Goal: Task Accomplishment & Management: Complete application form

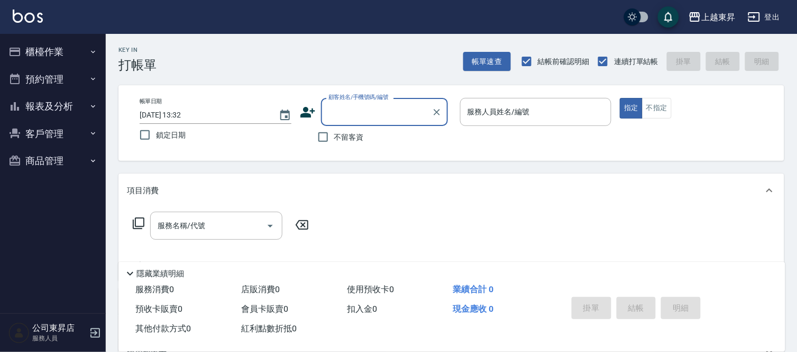
click at [356, 118] on input "顧客姓名/手機號碼/編號" at bounding box center [377, 112] width 102 height 19
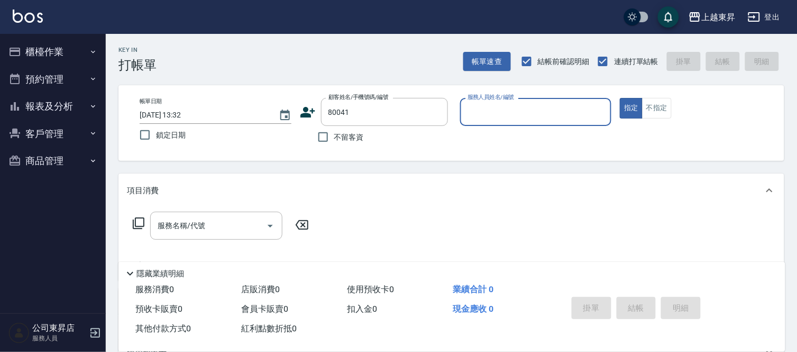
type input "[PERSON_NAME]/0983319314/80041"
type input "[PERSON_NAME]-08"
click at [226, 233] on input "服務名稱/代號" at bounding box center [208, 225] width 107 height 19
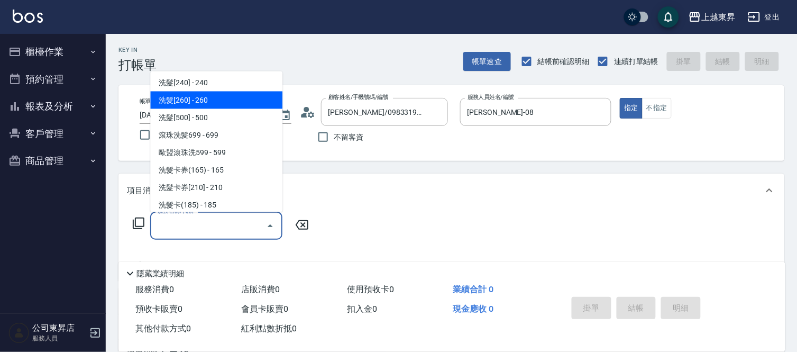
scroll to position [235, 0]
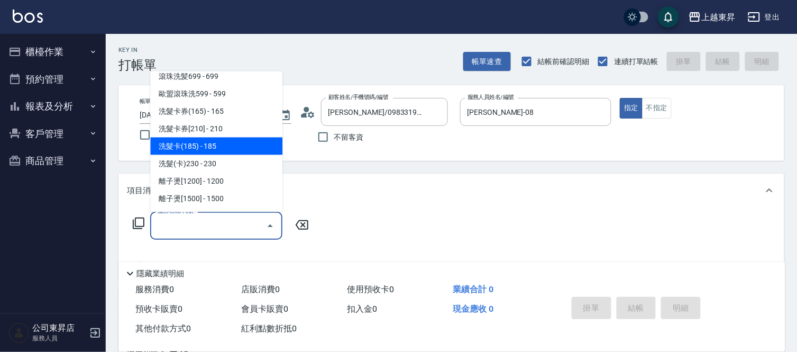
click at [221, 143] on span "洗髮卡(185) - 185" at bounding box center [216, 145] width 132 height 17
type input "洗髮卡(185)(223)"
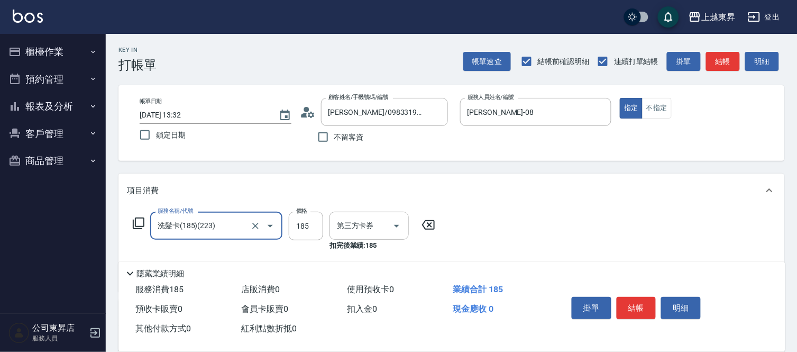
type input "舊有卡券"
click at [355, 223] on input "洗-1" at bounding box center [361, 225] width 54 height 19
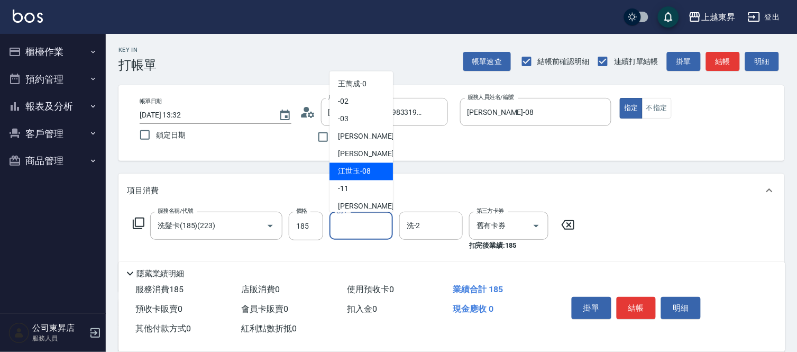
click at [364, 172] on span "[PERSON_NAME]-08" at bounding box center [354, 171] width 33 height 11
type input "[PERSON_NAME]-08"
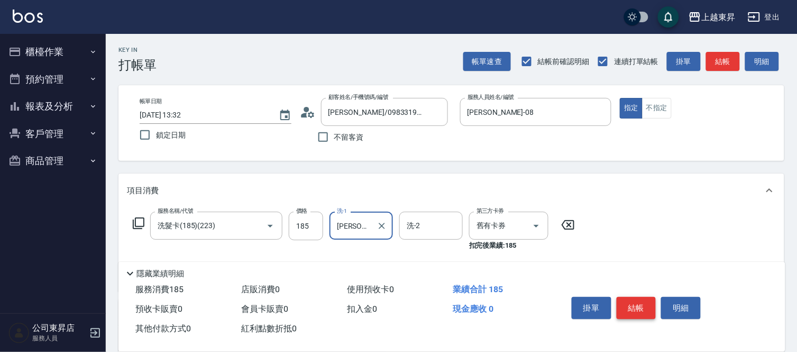
click at [627, 306] on button "結帳" at bounding box center [637, 308] width 40 height 22
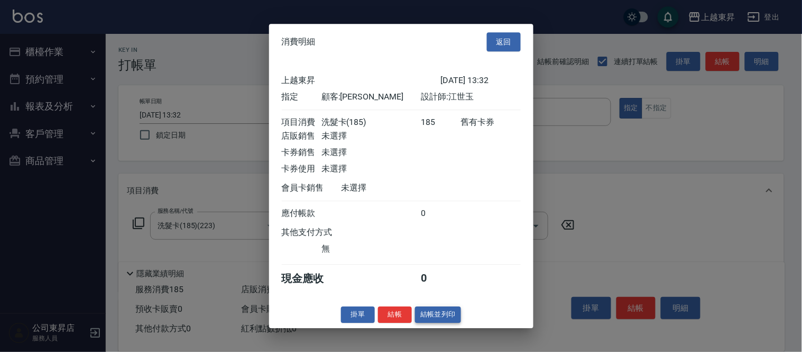
click at [447, 319] on button "結帳並列印" at bounding box center [438, 314] width 46 height 16
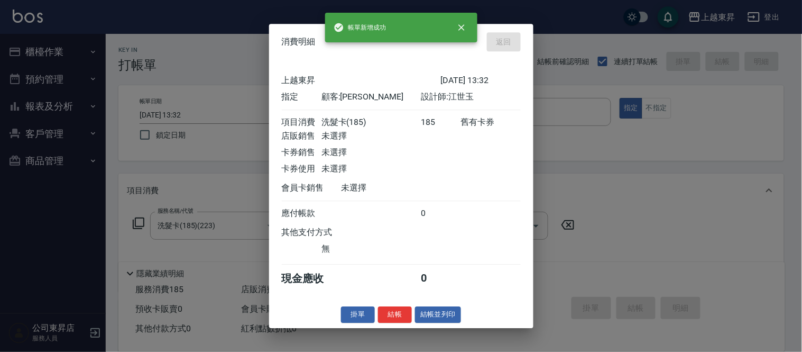
type input "[DATE] 13:33"
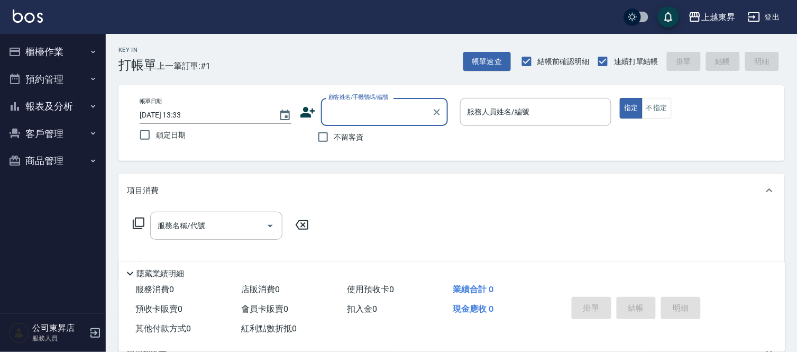
click at [353, 115] on input "顧客姓名/手機號碼/編號" at bounding box center [377, 112] width 102 height 19
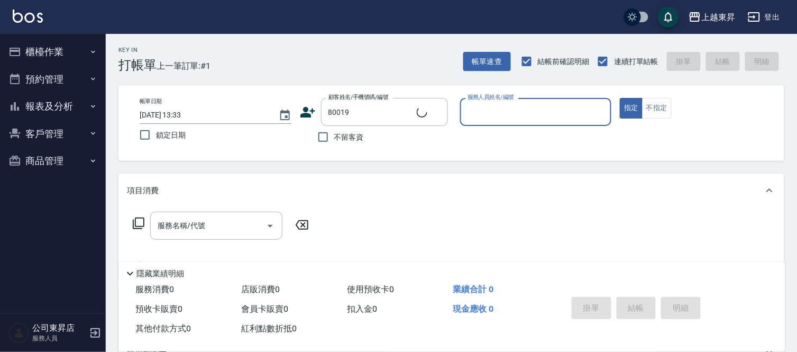
type input "[PERSON_NAME]/0932018691/80019"
type input "[PERSON_NAME]-08"
click at [219, 230] on input "服務名稱/代號" at bounding box center [208, 225] width 107 height 19
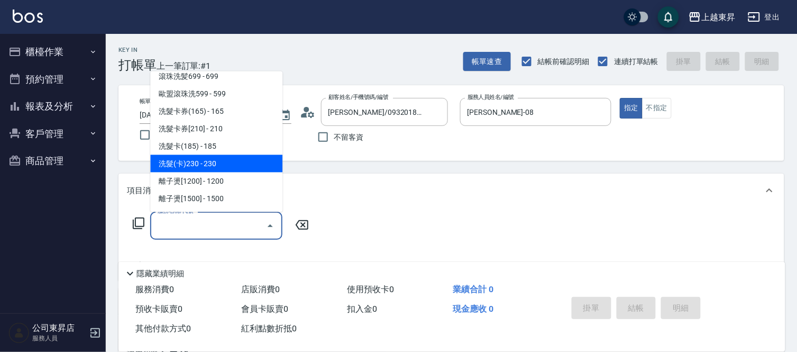
click at [209, 162] on span "洗髮(卡)230 - 230" at bounding box center [216, 163] width 132 height 17
type input "洗髮(卡)230(224)"
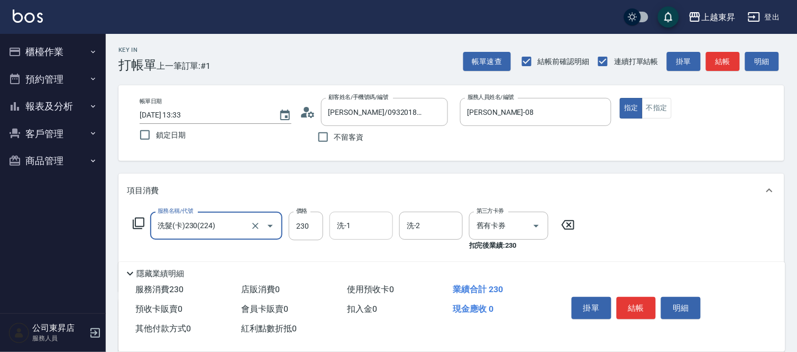
drag, startPoint x: 347, startPoint y: 235, endPoint x: 352, endPoint y: 222, distance: 14.1
click at [347, 235] on div "洗-1" at bounding box center [360, 226] width 63 height 28
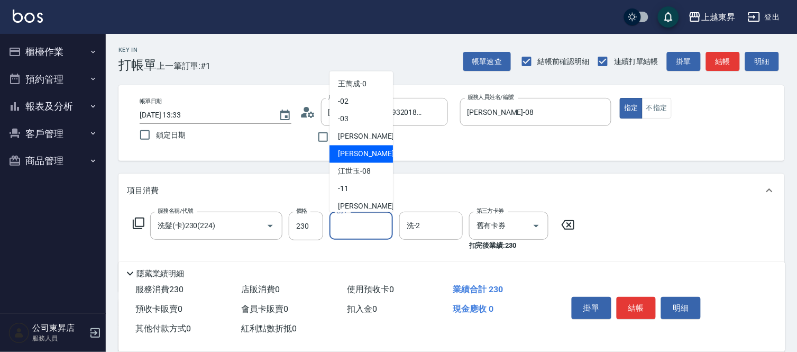
scroll to position [164, 0]
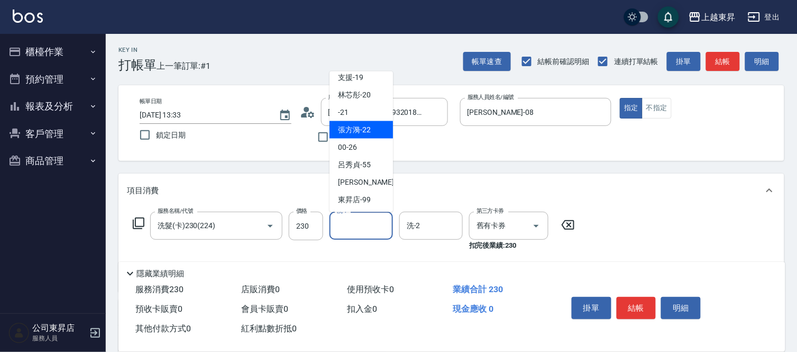
click at [361, 129] on span "張方漪 -22" at bounding box center [354, 129] width 33 height 11
type input "張方漪-22"
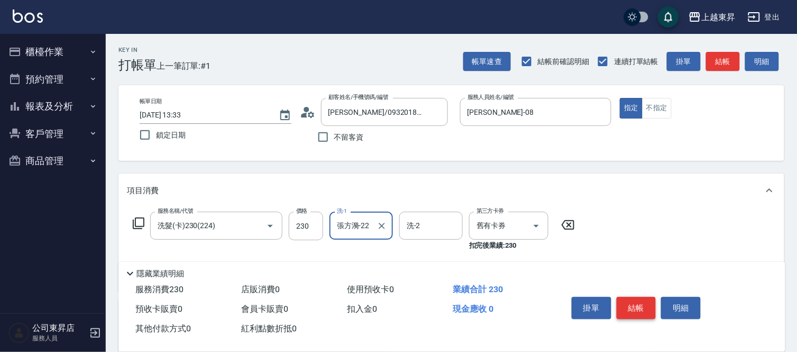
click at [643, 303] on button "結帳" at bounding box center [637, 308] width 40 height 22
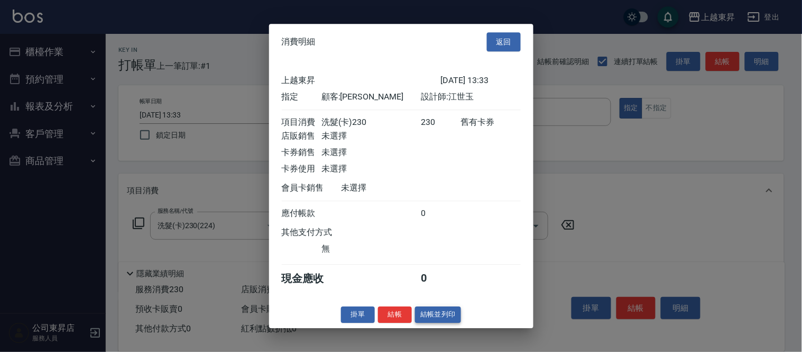
click at [446, 321] on button "結帳並列印" at bounding box center [438, 314] width 46 height 16
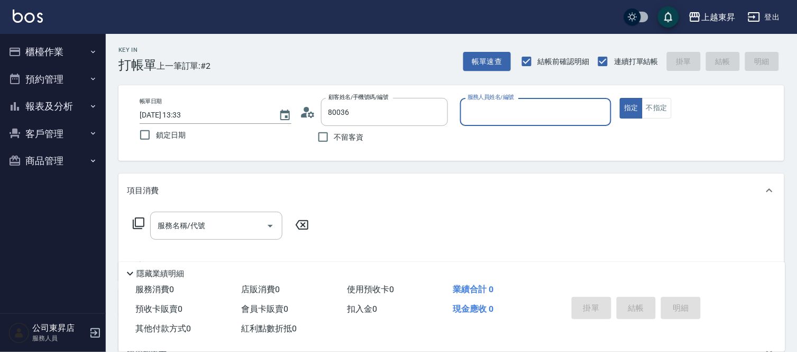
type input "[PERSON_NAME]/0932038994/80036"
type input "[PERSON_NAME]-08"
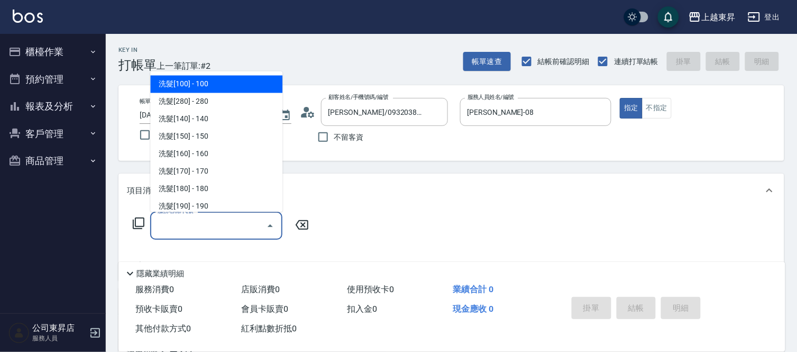
click at [198, 226] on input "服務名稱/代號" at bounding box center [208, 225] width 107 height 19
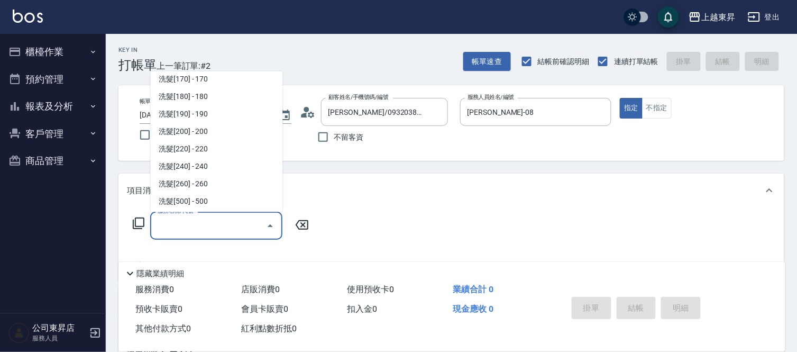
scroll to position [293, 0]
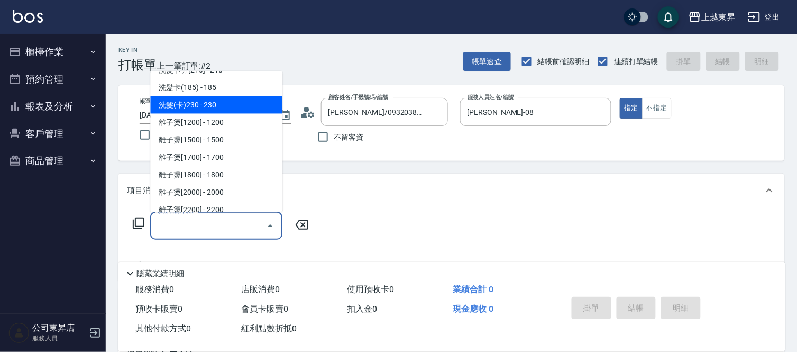
click at [219, 105] on span "洗髮(卡)230 - 230" at bounding box center [216, 104] width 132 height 17
type input "洗髮(卡)230(224)"
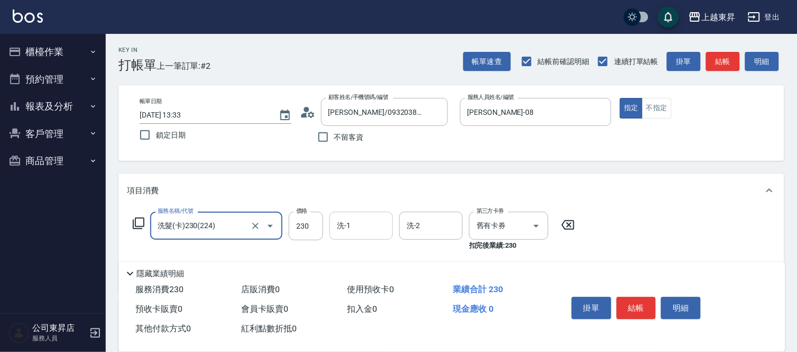
click at [360, 224] on input "洗-1" at bounding box center [361, 225] width 54 height 19
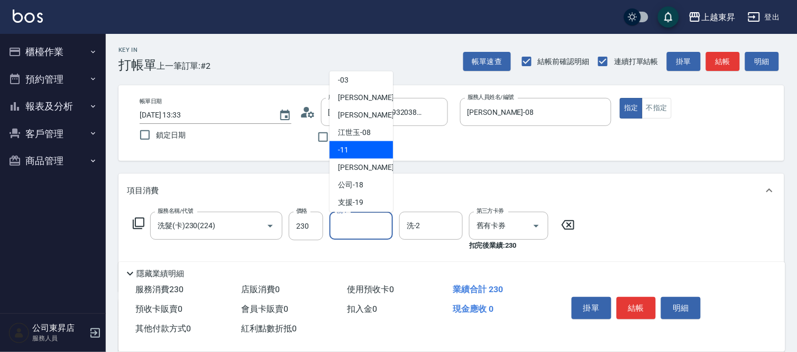
scroll to position [59, 0]
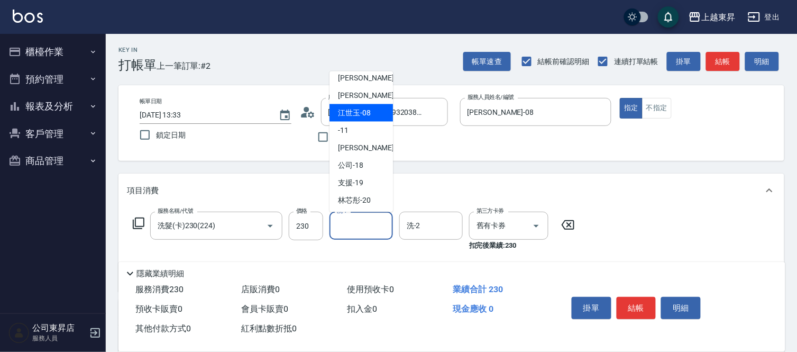
click at [351, 113] on span "[PERSON_NAME]-08" at bounding box center [354, 112] width 33 height 11
type input "[PERSON_NAME]-08"
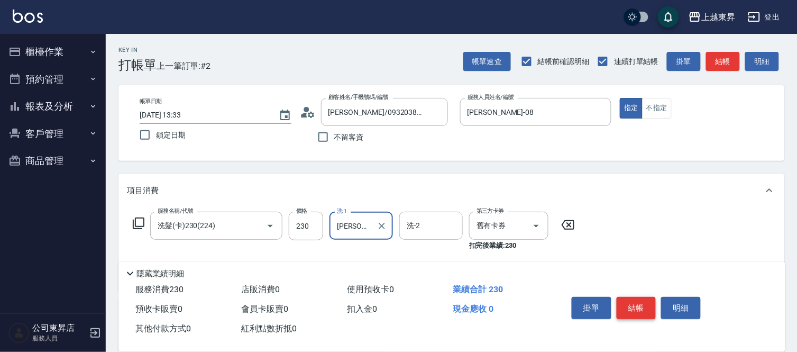
click at [640, 307] on button "結帳" at bounding box center [637, 308] width 40 height 22
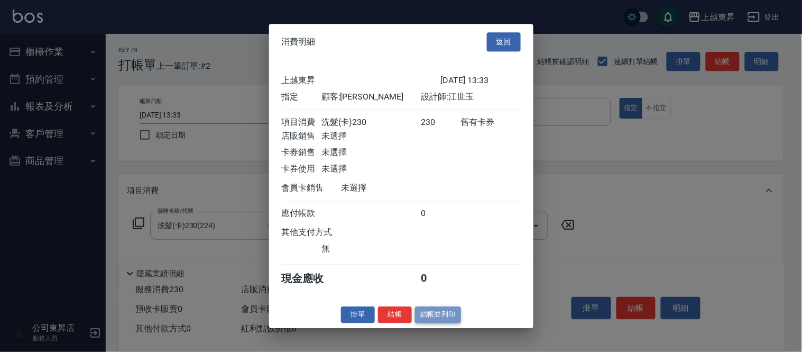
click at [420, 318] on button "結帳並列印" at bounding box center [438, 314] width 46 height 16
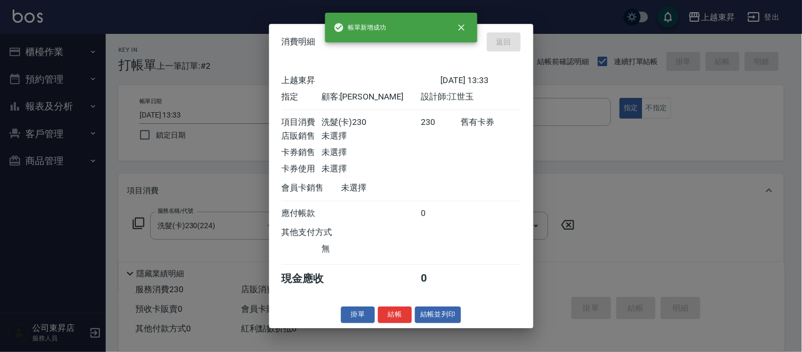
type input "[DATE] 13:34"
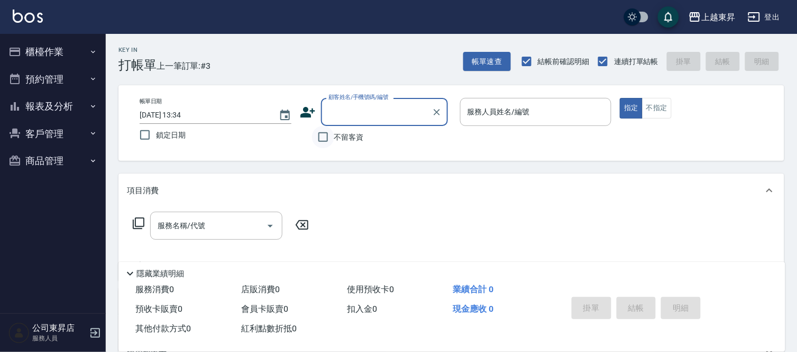
click at [322, 135] on input "不留客資" at bounding box center [323, 137] width 22 height 22
checkbox input "true"
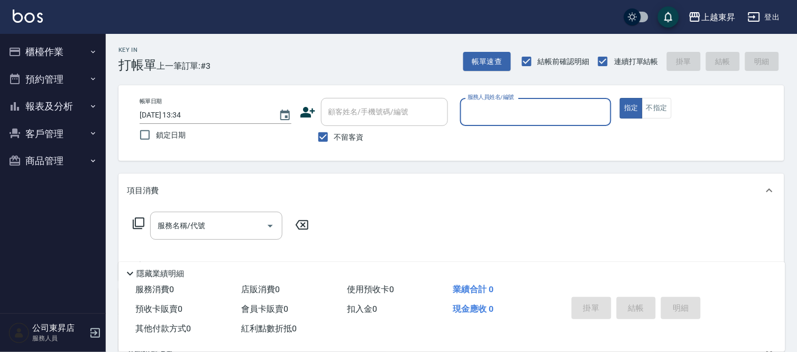
click at [490, 122] on div "服務人員姓名/編號" at bounding box center [536, 112] width 152 height 28
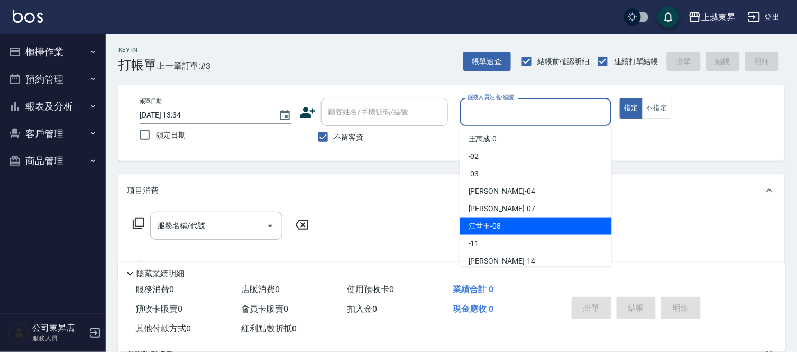
drag, startPoint x: 496, startPoint y: 226, endPoint x: 501, endPoint y: 223, distance: 6.4
click at [496, 225] on span "[PERSON_NAME]-08" at bounding box center [485, 226] width 33 height 11
type input "[PERSON_NAME]-08"
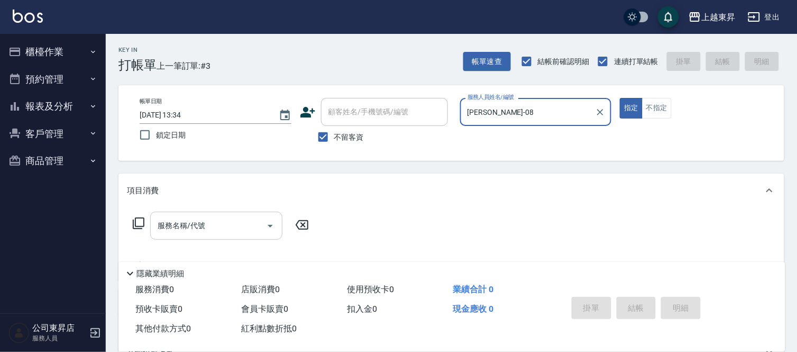
click at [226, 231] on input "服務名稱/代號" at bounding box center [208, 225] width 107 height 19
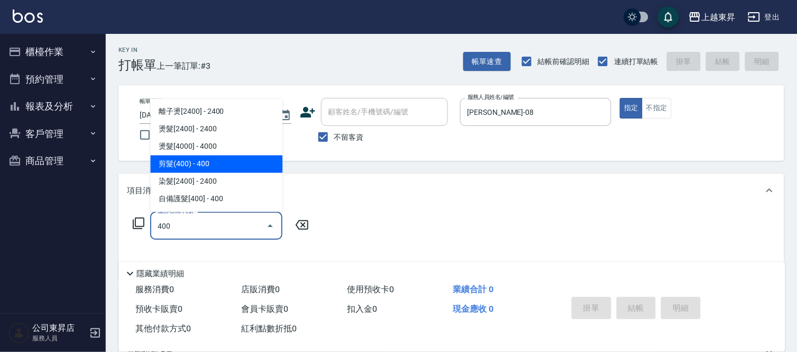
click at [237, 162] on span "剪髮(400) - 400" at bounding box center [216, 163] width 132 height 17
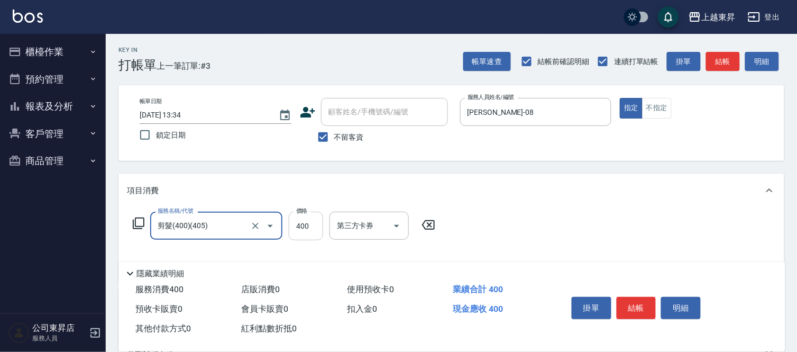
type input "剪髮(400)(405)"
click at [307, 231] on input "400" at bounding box center [306, 226] width 34 height 29
type input "430"
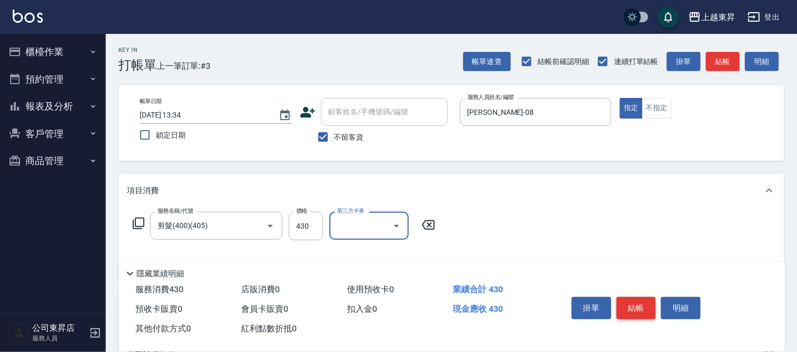
click at [631, 302] on button "結帳" at bounding box center [637, 308] width 40 height 22
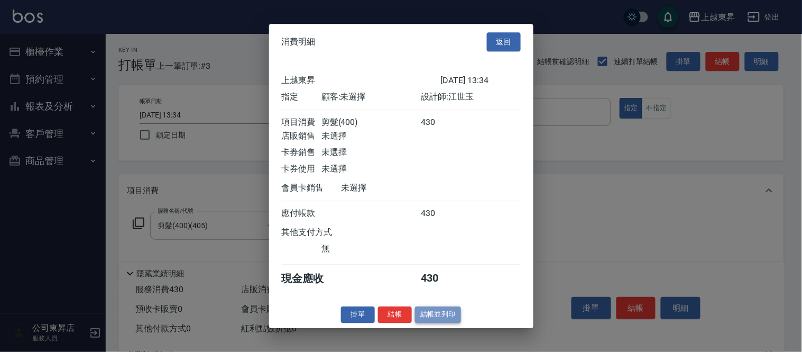
click at [434, 318] on button "結帳並列印" at bounding box center [438, 314] width 46 height 16
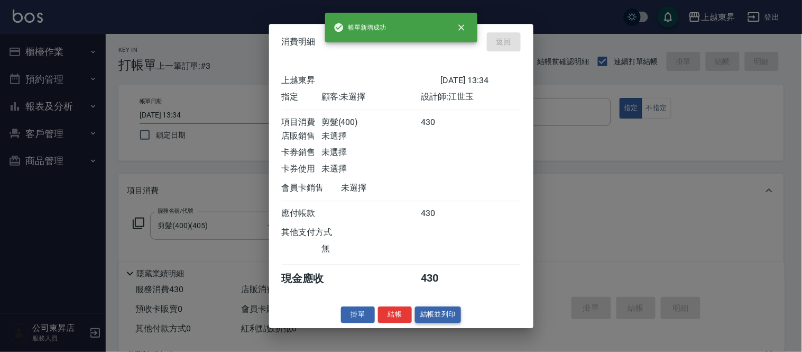
type input "[DATE] 13:35"
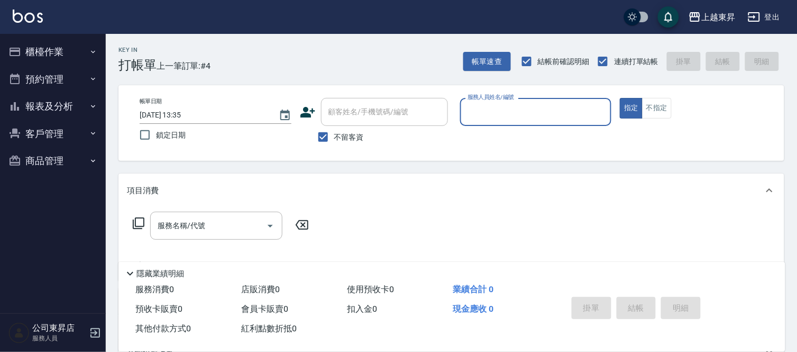
click at [485, 114] on input "服務人員姓名/編號" at bounding box center [536, 112] width 142 height 19
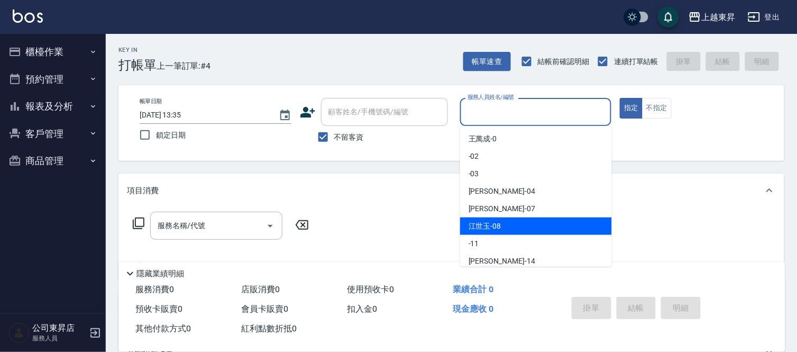
click at [488, 230] on span "[PERSON_NAME]-08" at bounding box center [485, 226] width 33 height 11
type input "[PERSON_NAME]-08"
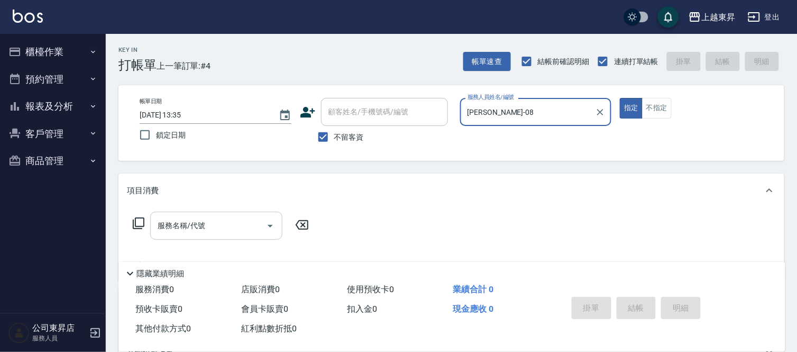
click at [176, 225] on div "服務名稱/代號 服務名稱/代號" at bounding box center [216, 226] width 132 height 28
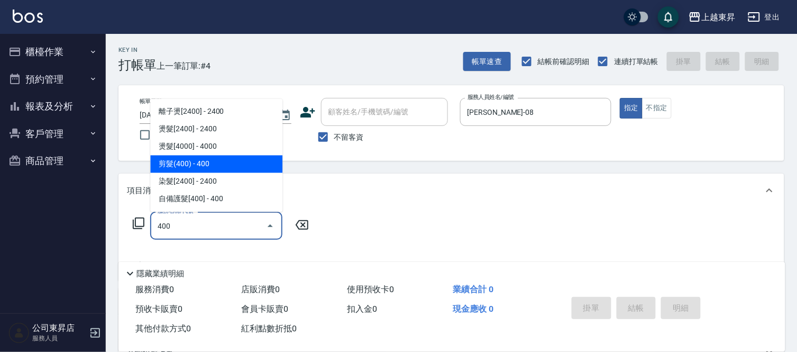
click at [200, 161] on span "剪髮(400) - 400" at bounding box center [216, 163] width 132 height 17
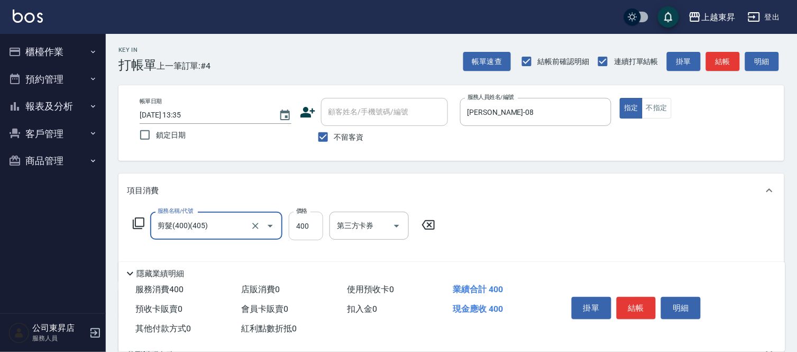
type input "剪髮(400)(405)"
click at [300, 231] on input "400" at bounding box center [306, 226] width 34 height 29
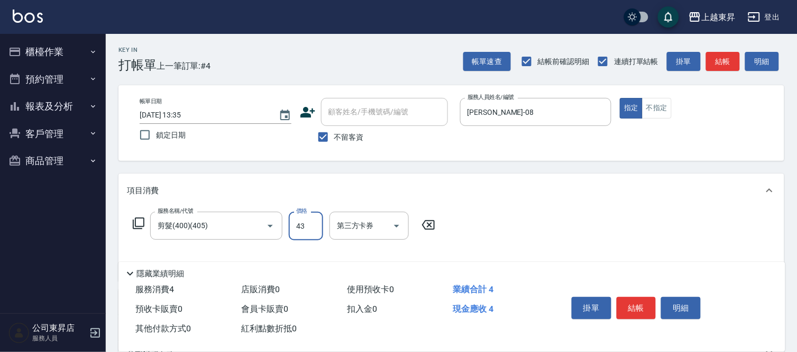
type input "43"
click at [398, 226] on icon "Open" at bounding box center [396, 225] width 13 height 13
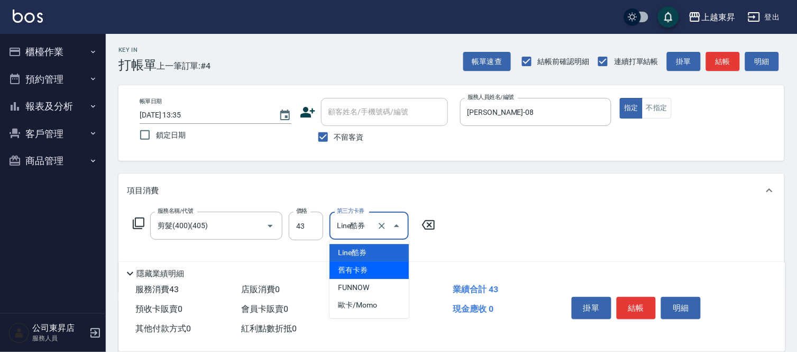
type input "Line酷券"
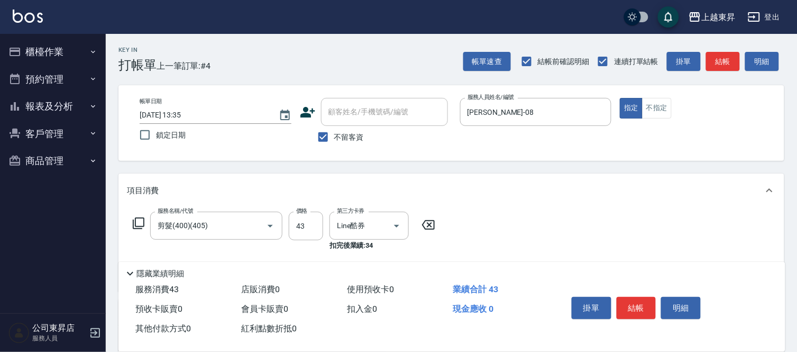
click at [572, 214] on div "服務名稱/代號 剪髮(400)(405) 服務名稱/代號 價格 43 價格 第三方卡券 Line酷券 第三方卡券 扣完後業績: 34" at bounding box center [451, 249] width 666 height 84
click at [396, 222] on icon "Open" at bounding box center [396, 225] width 13 height 13
click at [429, 223] on icon at bounding box center [428, 224] width 26 height 13
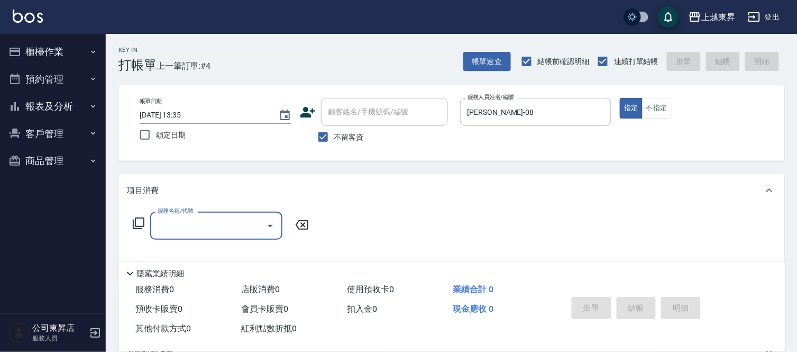
click at [157, 223] on input "服務名稱/代號" at bounding box center [208, 225] width 107 height 19
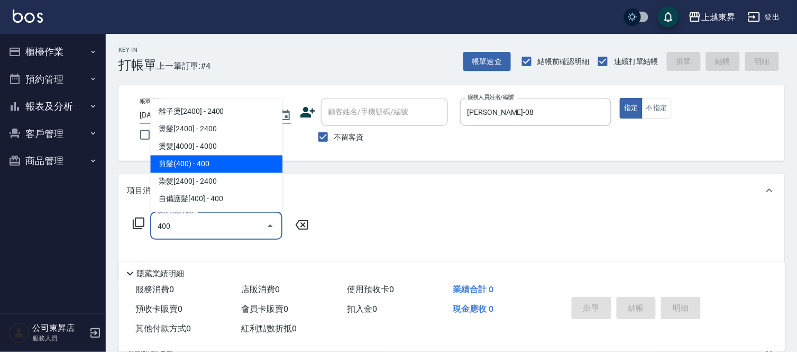
click at [185, 159] on span "剪髮(400) - 400" at bounding box center [216, 163] width 132 height 17
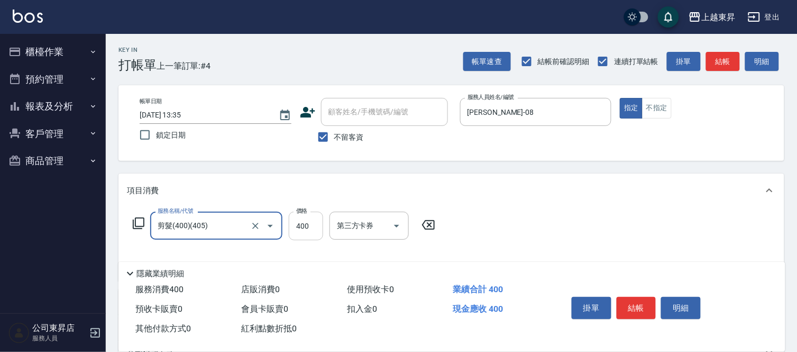
type input "剪髮(400)(405)"
click at [307, 233] on input "400" at bounding box center [306, 226] width 34 height 29
type input "430"
click at [638, 304] on button "結帳" at bounding box center [637, 308] width 40 height 22
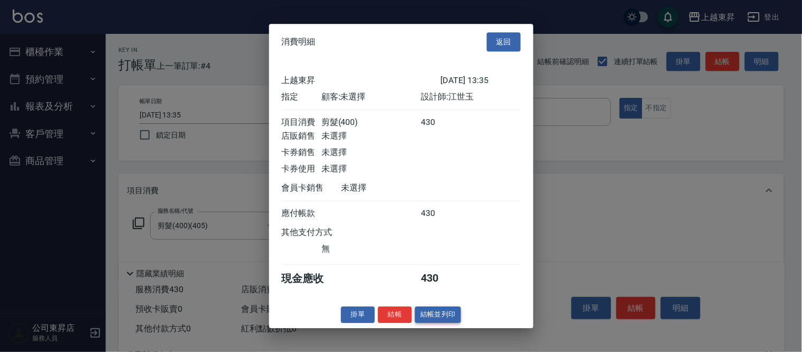
click at [444, 322] on button "結帳並列印" at bounding box center [438, 314] width 46 height 16
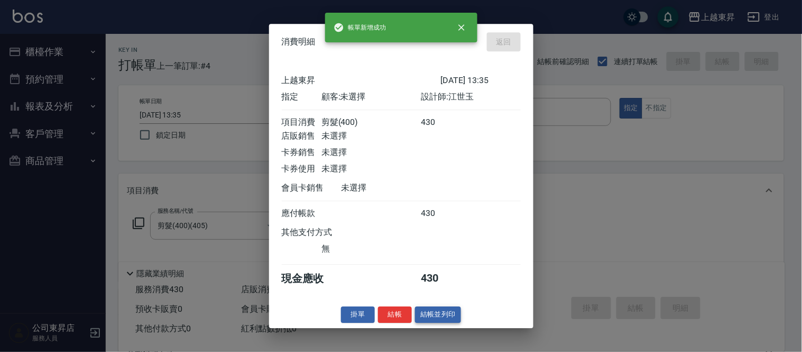
type input "[DATE] 13:36"
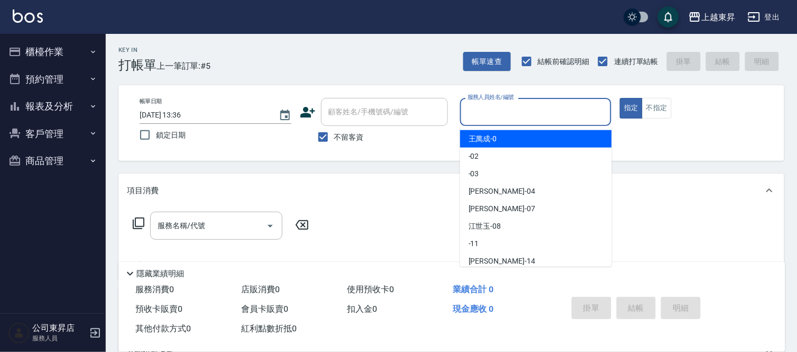
click at [489, 113] on input "服務人員姓名/編號" at bounding box center [536, 112] width 142 height 19
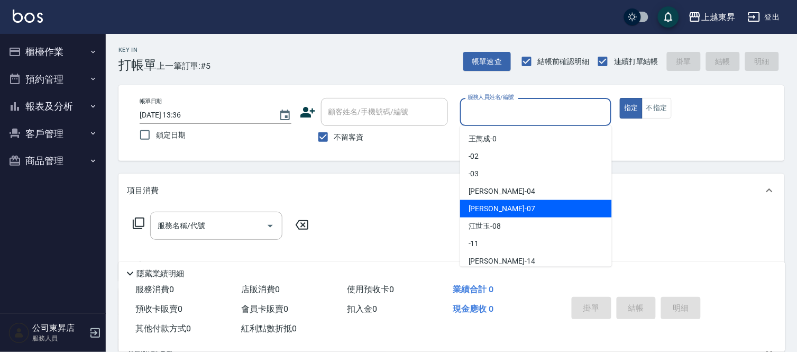
click at [487, 209] on span "[PERSON_NAME] -07" at bounding box center [502, 208] width 67 height 11
type input "[PERSON_NAME]-07"
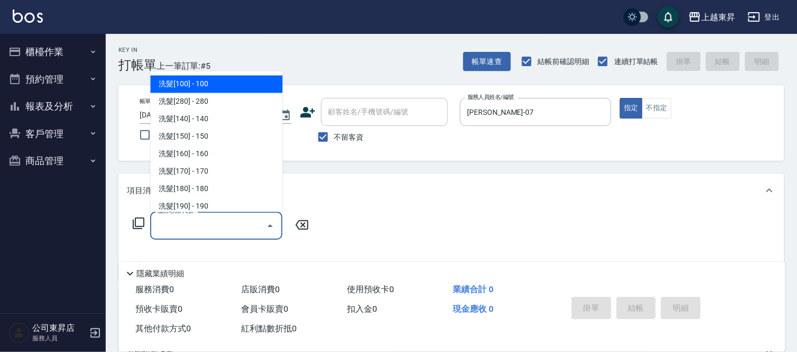
click at [215, 224] on input "服務名稱/代號" at bounding box center [208, 225] width 107 height 19
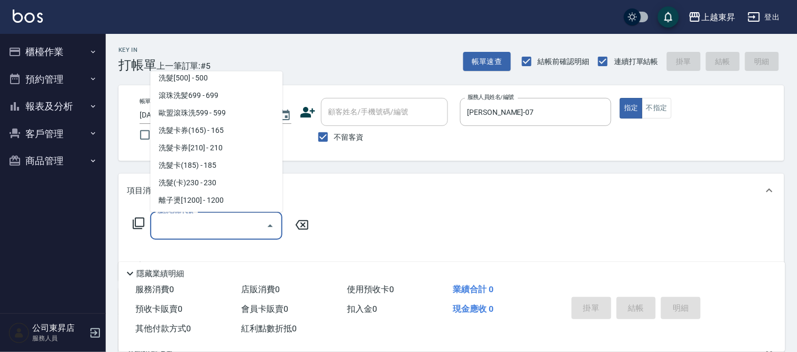
scroll to position [235, 0]
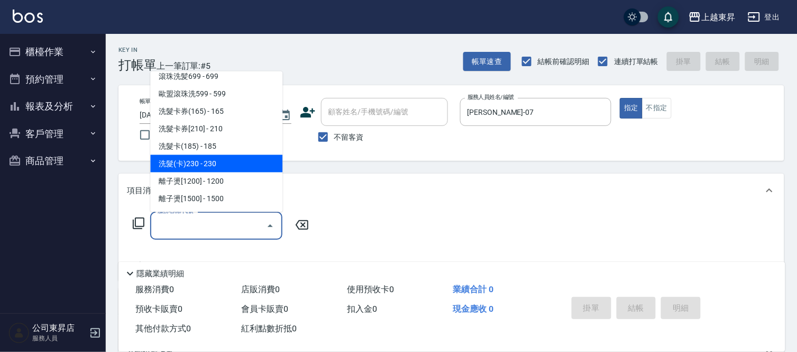
click at [228, 161] on span "洗髮(卡)230 - 230" at bounding box center [216, 163] width 132 height 17
type input "洗髮(卡)230(224)"
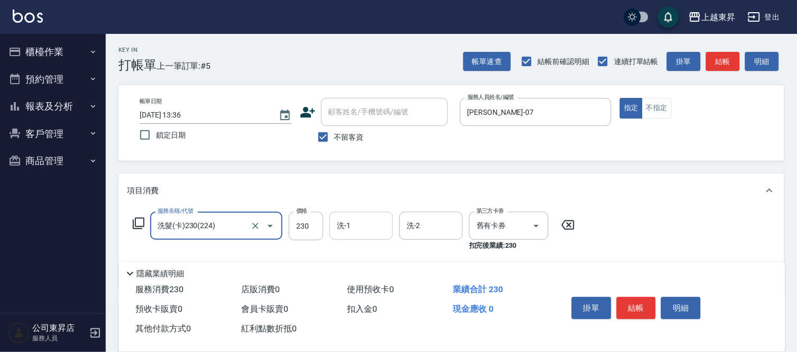
click at [360, 221] on input "洗-1" at bounding box center [361, 225] width 54 height 19
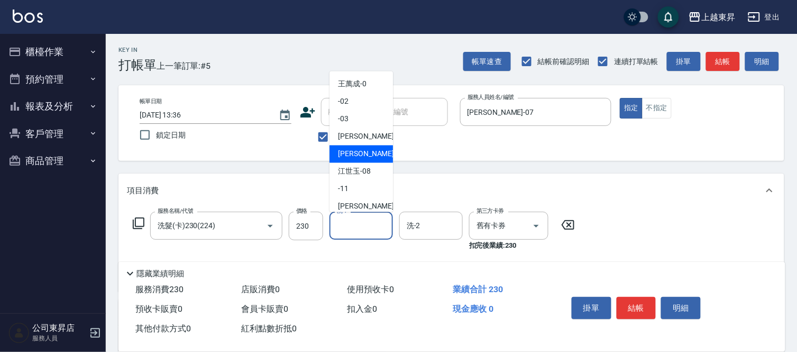
click at [350, 152] on span "[PERSON_NAME] -07" at bounding box center [371, 154] width 67 height 11
type input "[PERSON_NAME]-07"
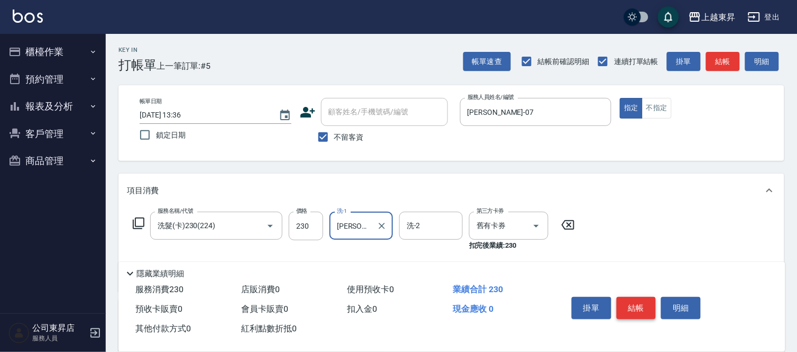
click at [638, 304] on button "結帳" at bounding box center [637, 308] width 40 height 22
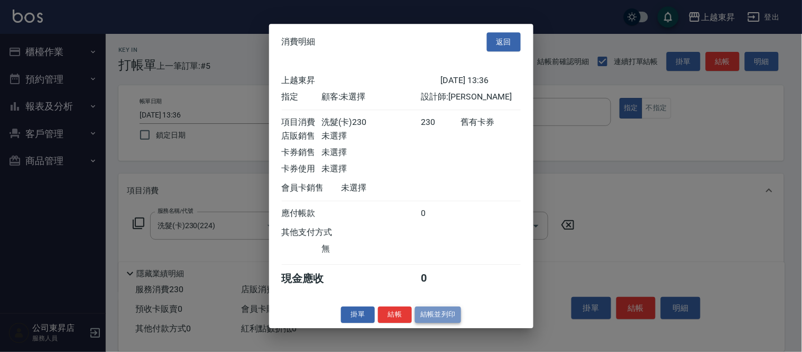
click at [430, 320] on button "結帳並列印" at bounding box center [438, 314] width 46 height 16
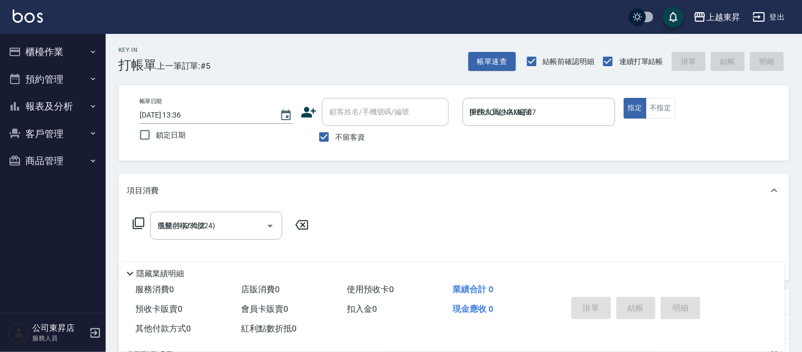
type input "[DATE] 13:38"
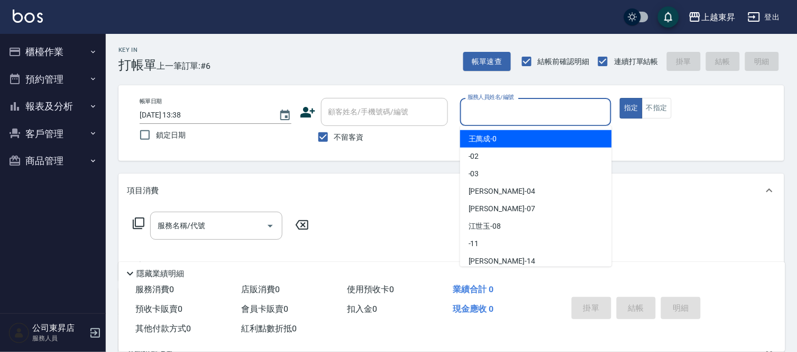
click at [481, 114] on input "服務人員姓名/編號" at bounding box center [536, 112] width 142 height 19
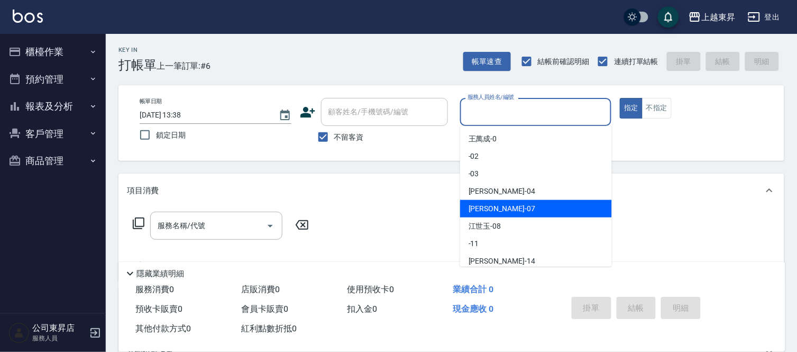
click at [494, 208] on div "[PERSON_NAME] -07" at bounding box center [536, 208] width 152 height 17
type input "[PERSON_NAME]-07"
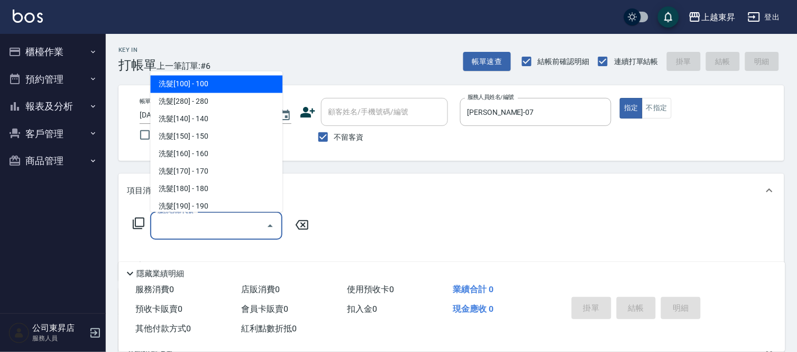
click at [187, 220] on input "服務名稱/代號" at bounding box center [208, 225] width 107 height 19
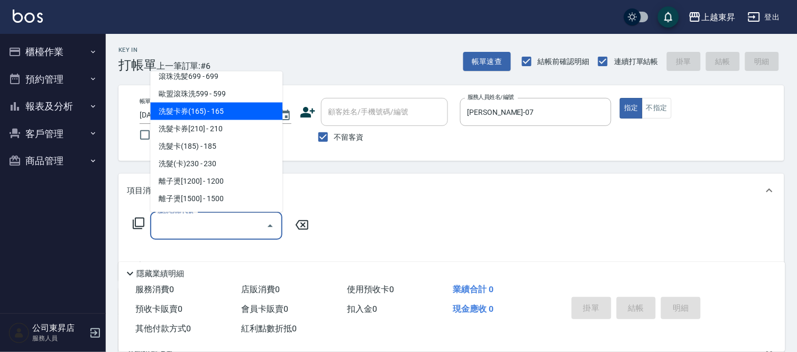
scroll to position [293, 0]
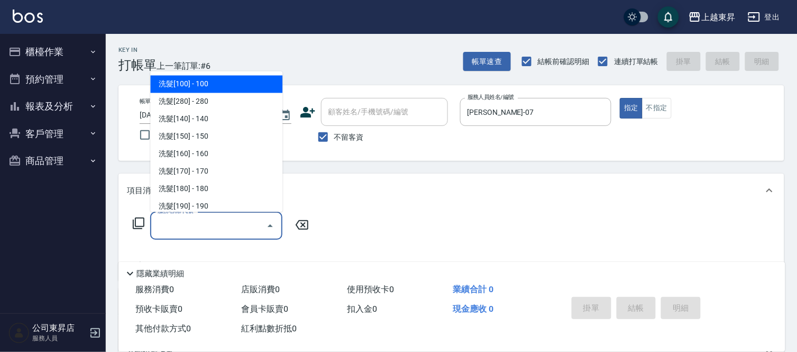
click at [226, 226] on input "服務名稱/代號" at bounding box center [208, 225] width 107 height 19
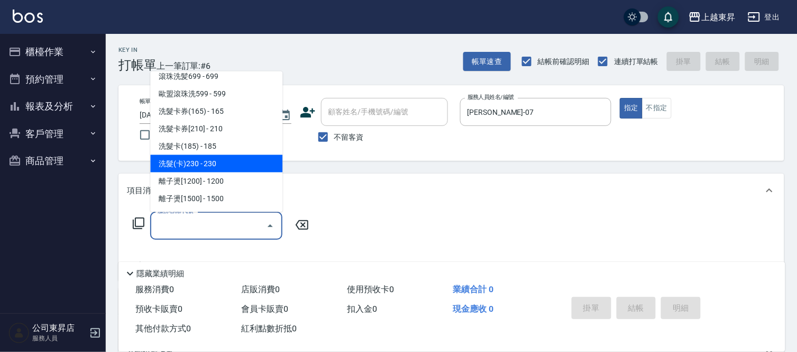
drag, startPoint x: 221, startPoint y: 160, endPoint x: 192, endPoint y: 208, distance: 55.5
click at [221, 160] on span "洗髮(卡)230 - 230" at bounding box center [216, 163] width 132 height 17
type input "洗髮(卡)230(224)"
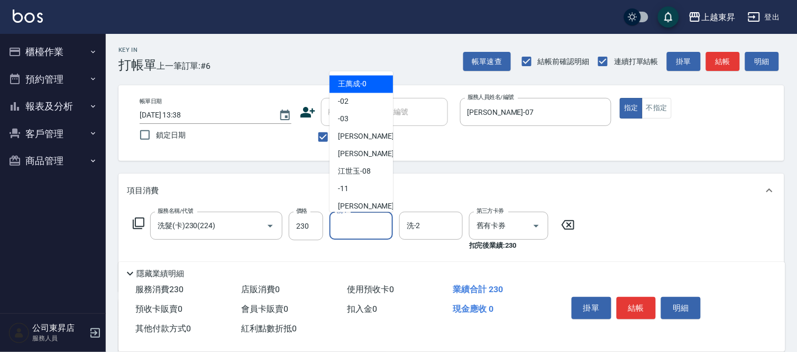
click at [344, 224] on input "洗-1" at bounding box center [361, 225] width 54 height 19
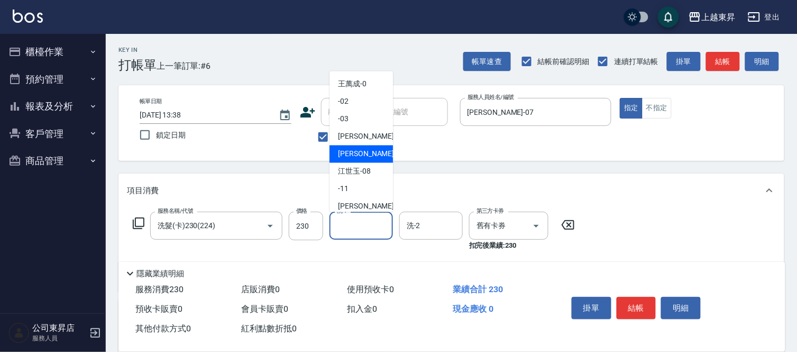
click at [345, 154] on span "[PERSON_NAME] -07" at bounding box center [371, 154] width 67 height 11
type input "[PERSON_NAME]-07"
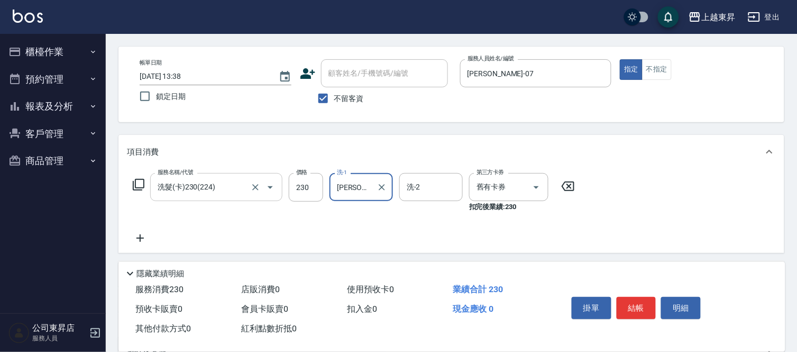
scroll to position [59, 0]
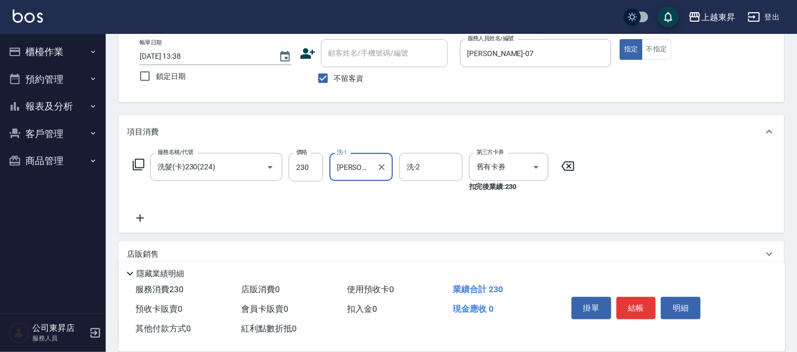
click at [140, 217] on icon at bounding box center [139, 217] width 7 height 7
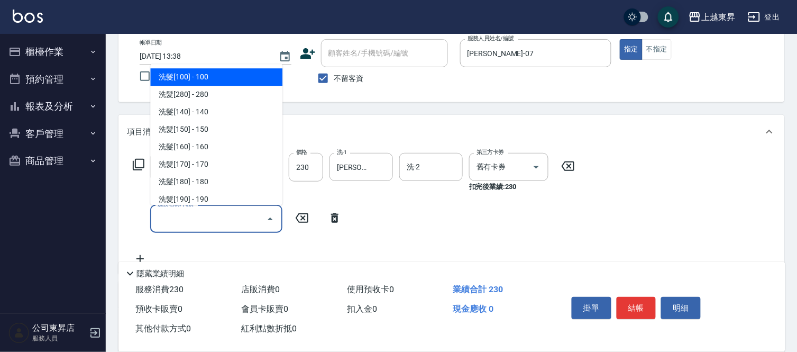
click at [162, 216] on input "服務名稱/代號" at bounding box center [208, 218] width 107 height 19
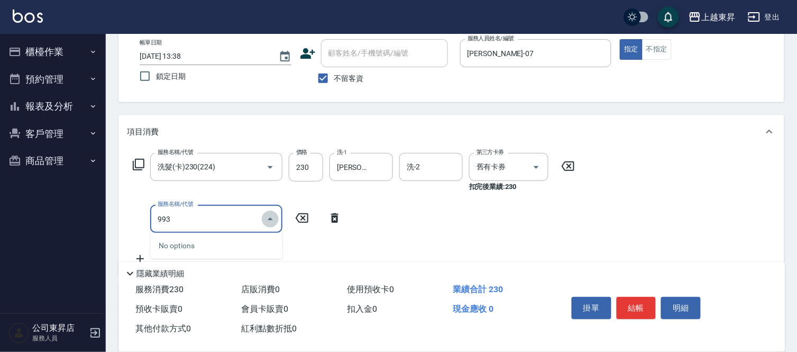
click at [268, 225] on icon "Close" at bounding box center [270, 219] width 13 height 13
click at [270, 221] on icon "Open" at bounding box center [270, 219] width 13 height 13
click at [173, 213] on input "993" at bounding box center [208, 218] width 107 height 19
click at [244, 246] on span "(芙)蘆薈髮膜套卡(自材) - 990" at bounding box center [216, 245] width 132 height 17
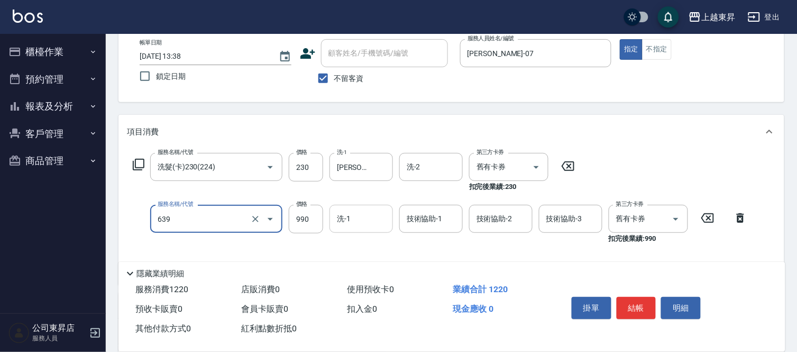
type input "(芙)蘆薈髮膜套卡(自材)(639)"
click at [340, 215] on input "洗-1" at bounding box center [361, 218] width 54 height 19
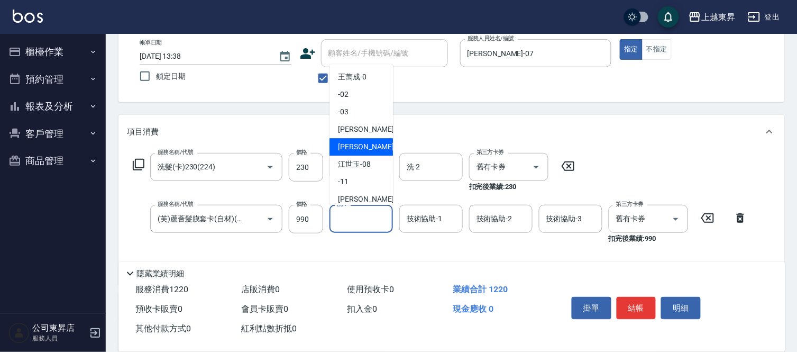
click at [345, 145] on span "[PERSON_NAME] -07" at bounding box center [371, 146] width 67 height 11
type input "[PERSON_NAME]-07"
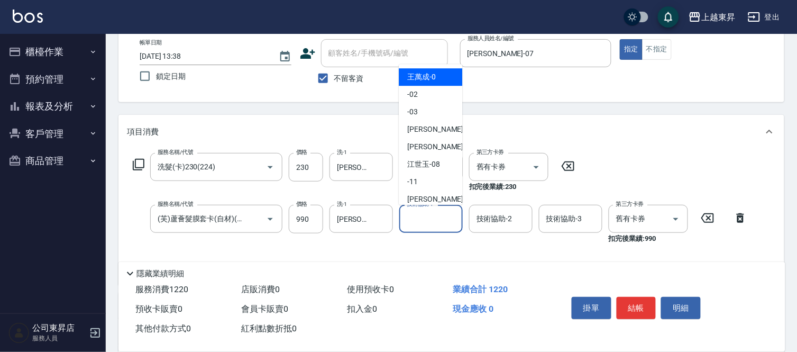
click at [427, 217] on input "技術協助-1" at bounding box center [431, 218] width 54 height 19
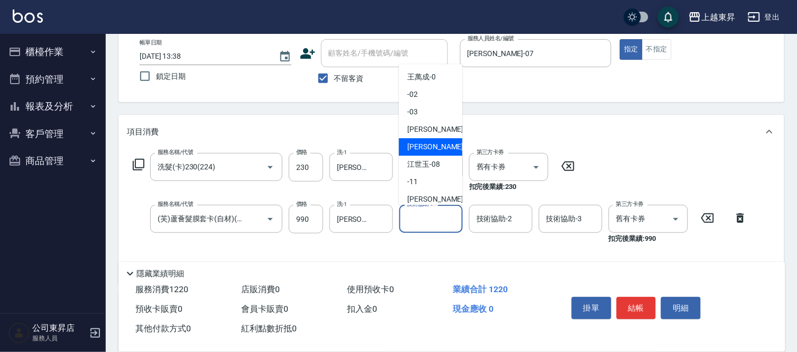
click at [439, 142] on div "[PERSON_NAME] -07" at bounding box center [430, 146] width 63 height 17
type input "[PERSON_NAME]-07"
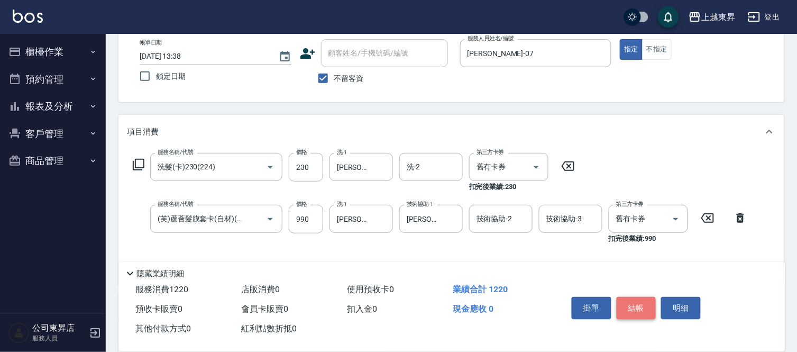
click at [631, 301] on button "結帳" at bounding box center [637, 308] width 40 height 22
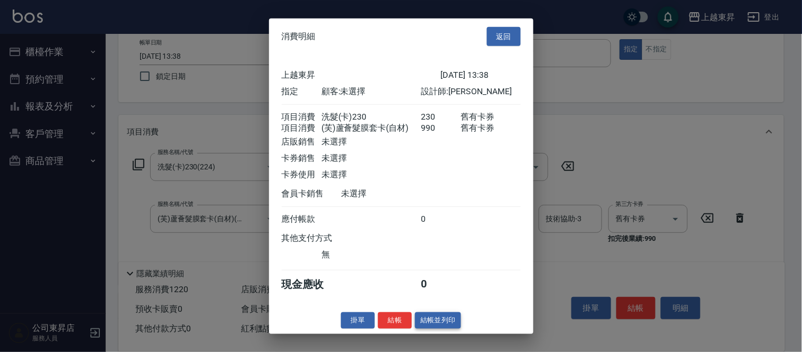
click at [438, 324] on button "結帳並列印" at bounding box center [438, 320] width 46 height 16
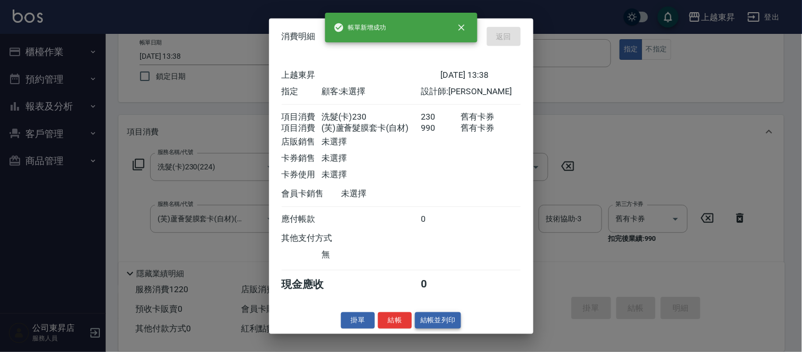
type input "[DATE] 13:39"
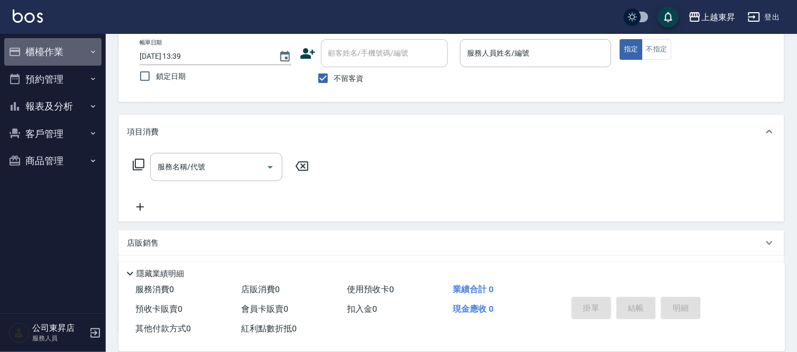
click at [89, 51] on icon "button" at bounding box center [93, 52] width 8 height 8
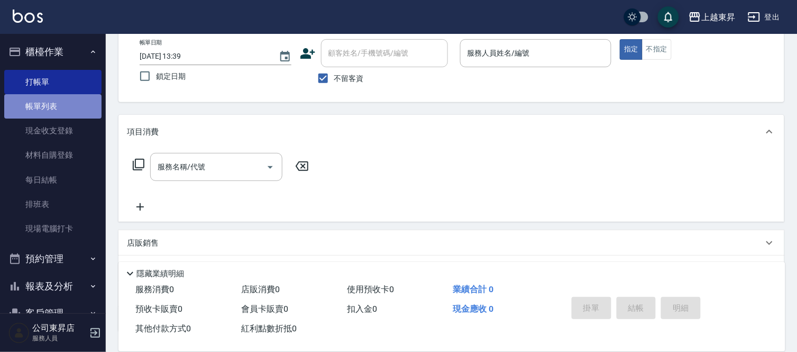
click at [82, 101] on link "帳單列表" at bounding box center [52, 106] width 97 height 24
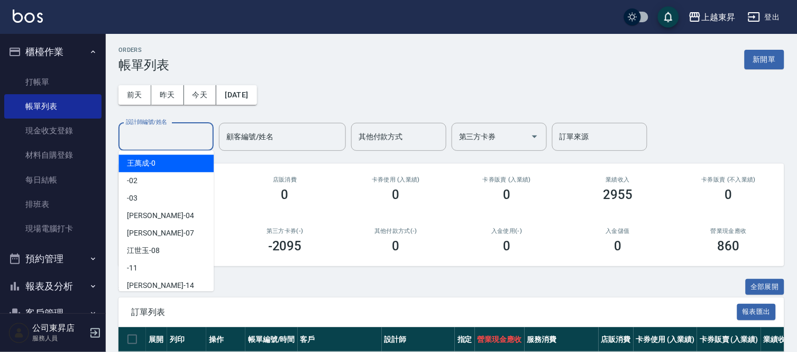
click at [140, 137] on input "設計師編號/姓名" at bounding box center [166, 136] width 86 height 19
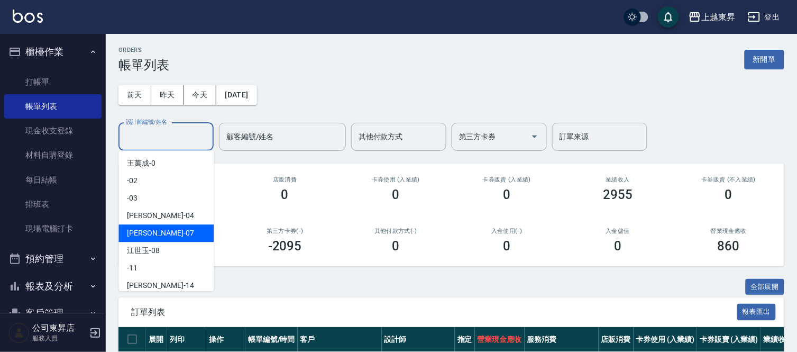
click at [142, 230] on span "[PERSON_NAME] -07" at bounding box center [160, 232] width 67 height 11
type input "[PERSON_NAME]-07"
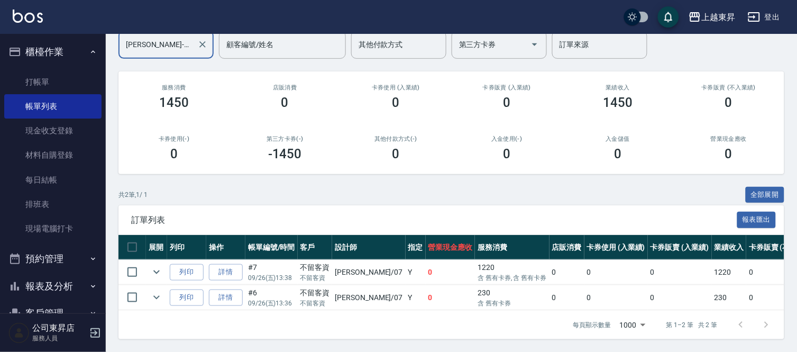
scroll to position [101, 0]
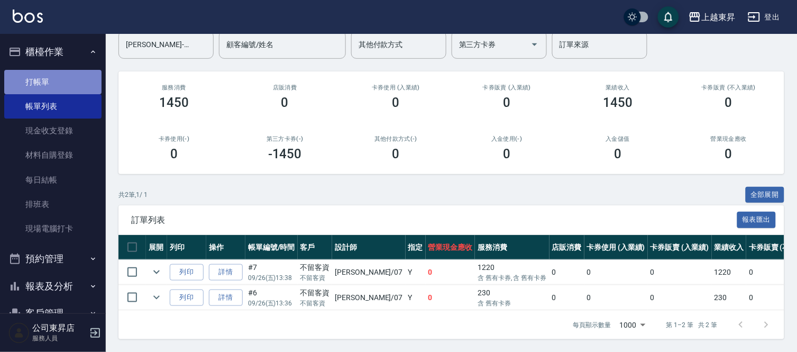
click at [54, 80] on link "打帳單" at bounding box center [52, 82] width 97 height 24
